Goal: Task Accomplishment & Management: Use online tool/utility

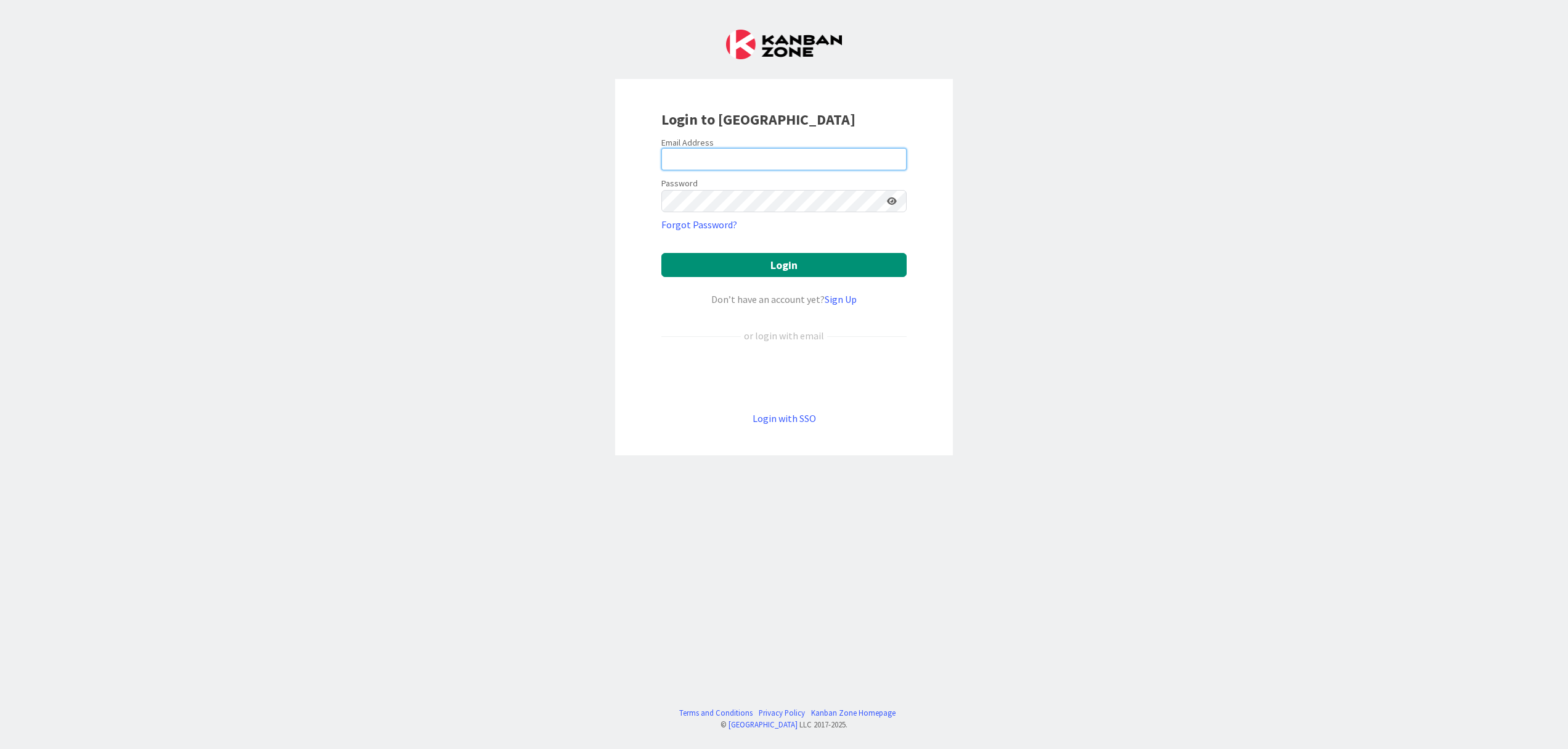
type input "[EMAIL_ADDRESS][DOMAIN_NAME]"
click at [776, 252] on form "Email Address [EMAIL_ADDRESS][DOMAIN_NAME] Password Forgot Password? Login Don’…" at bounding box center [783, 281] width 245 height 289
click at [782, 270] on button "Login" at bounding box center [783, 265] width 245 height 24
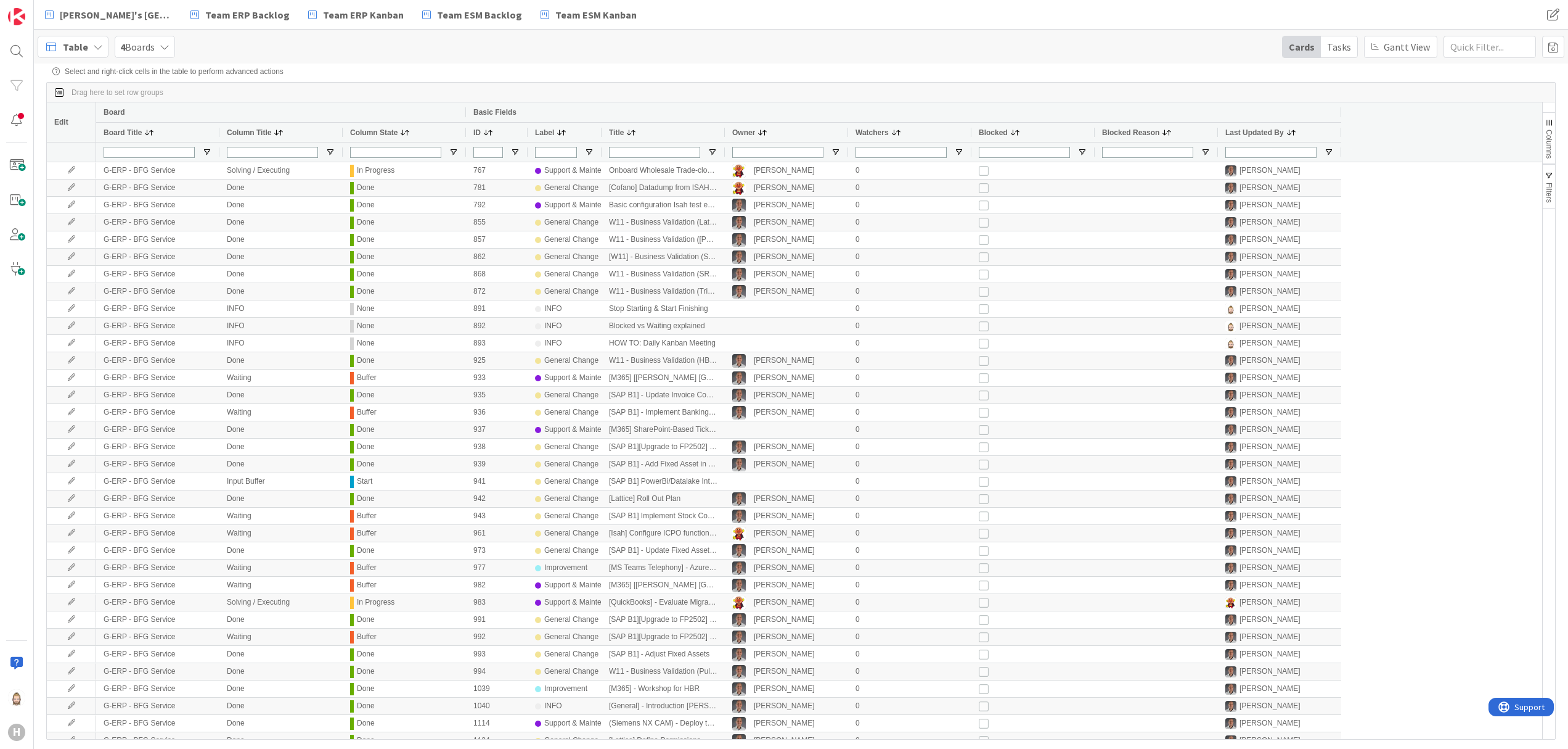
click at [74, 41] on span "Table" at bounding box center [76, 47] width 25 height 15
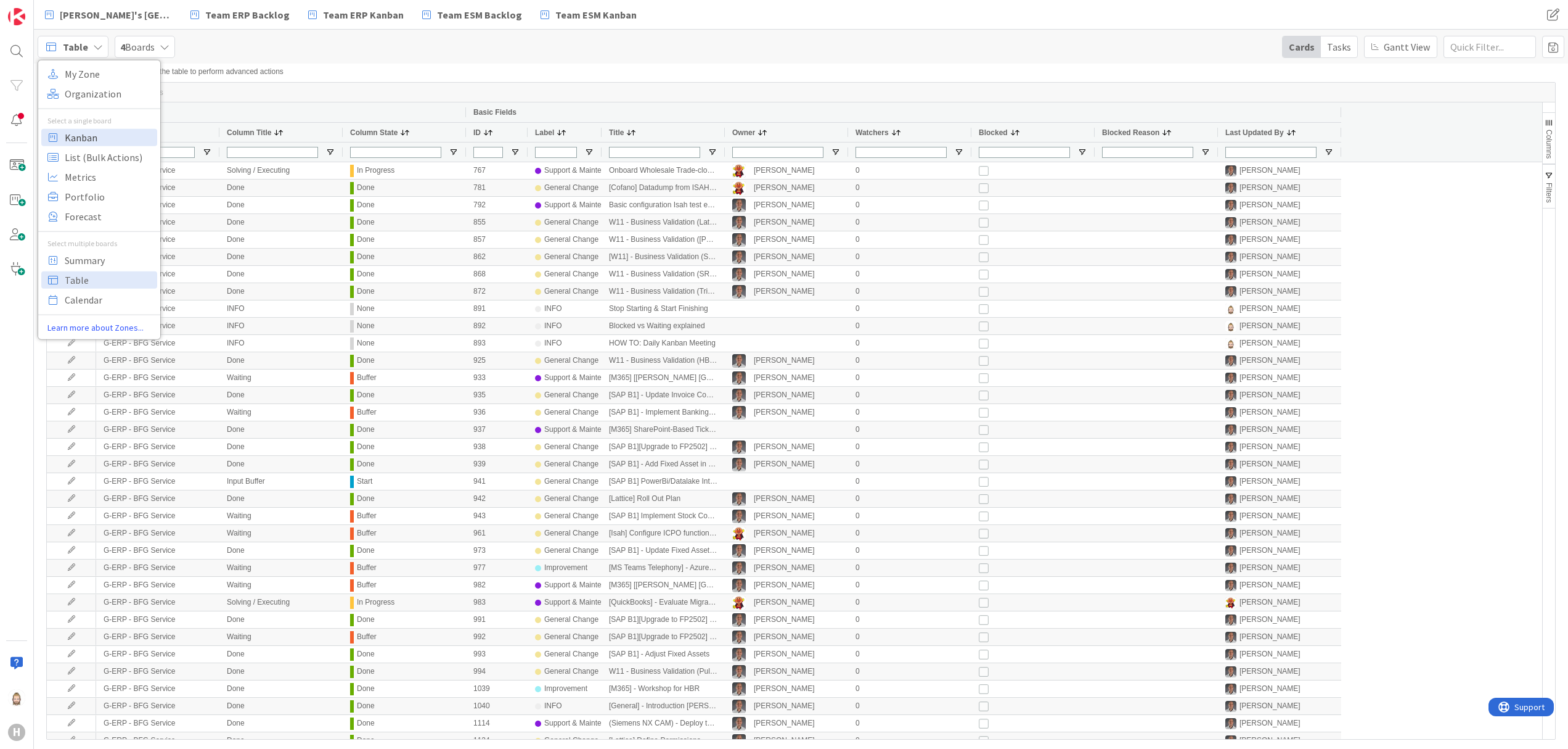
click at [116, 135] on span "Kanban" at bounding box center [109, 137] width 89 height 19
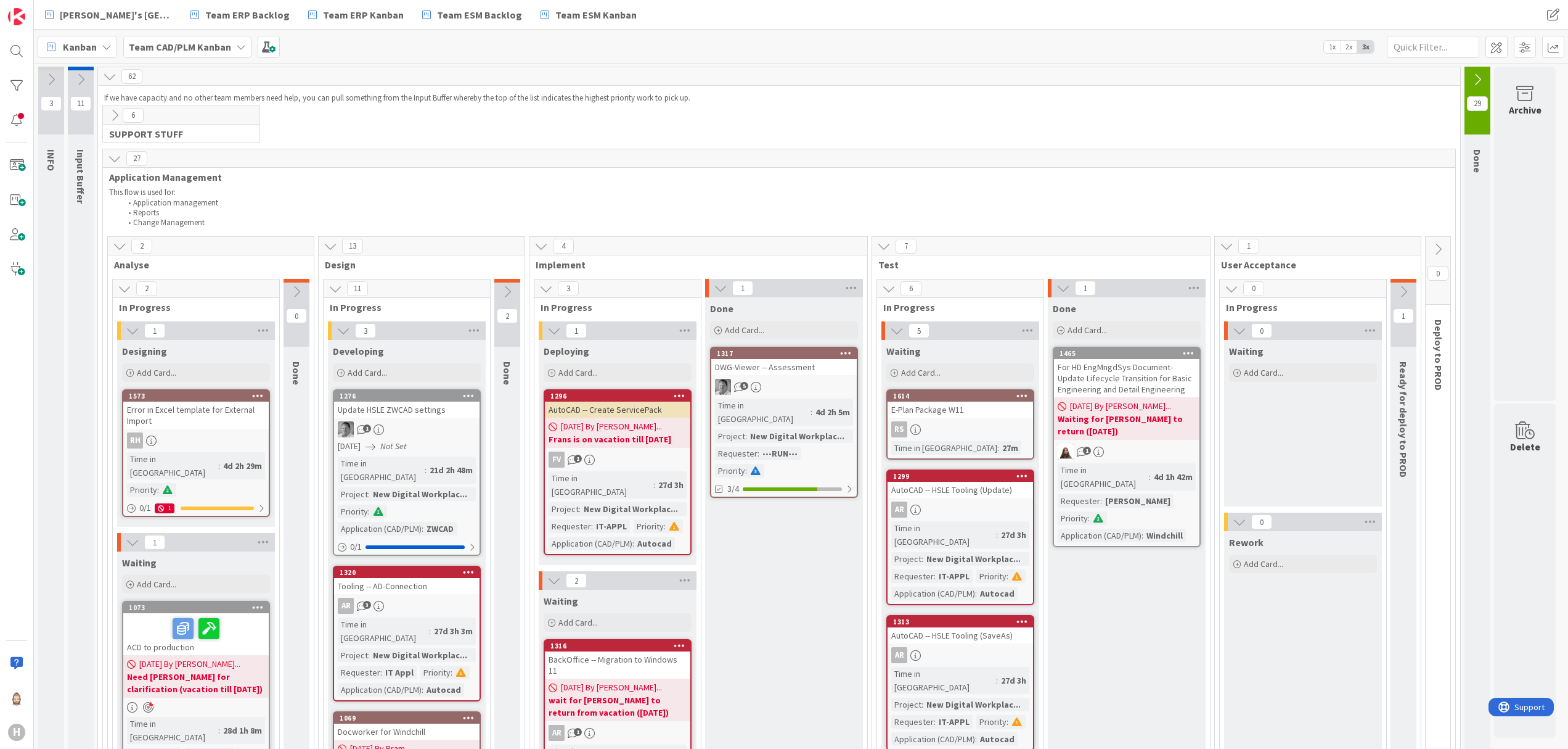
click at [236, 47] on icon at bounding box center [241, 47] width 10 height 10
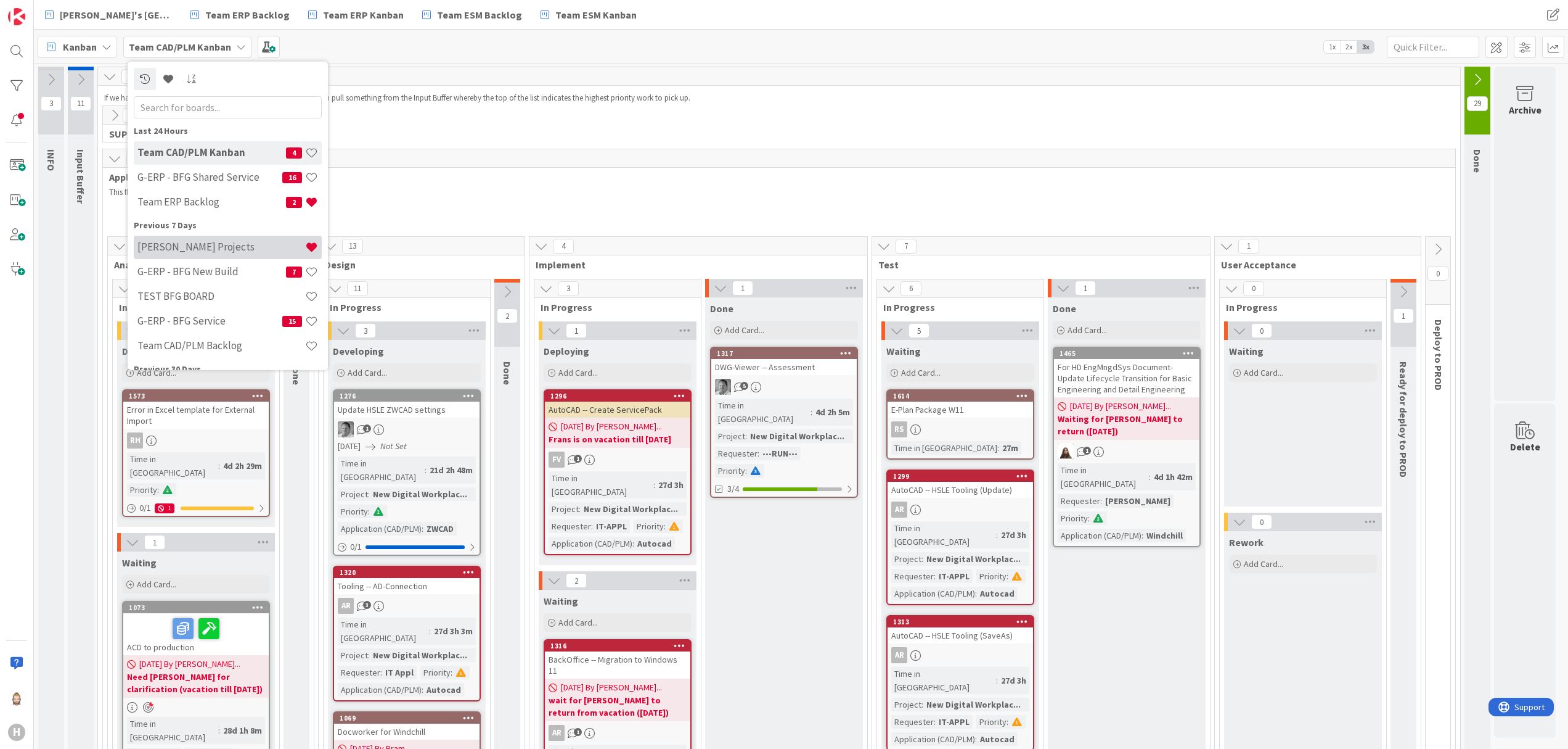
click at [223, 235] on div "[PERSON_NAME] Projects" at bounding box center [228, 247] width 188 height 24
